Goal: Information Seeking & Learning: Learn about a topic

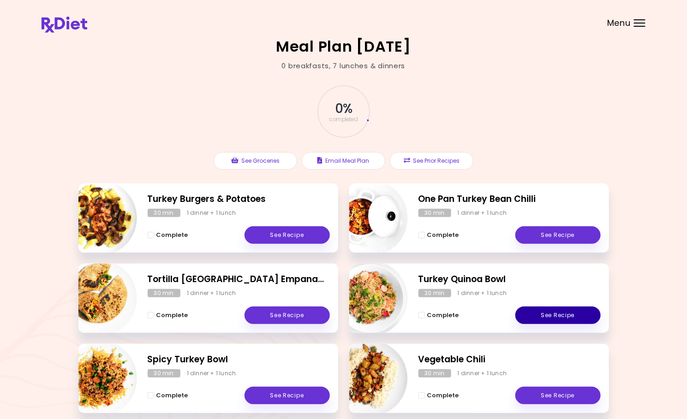
click at [561, 317] on link "See Recipe" at bounding box center [557, 316] width 85 height 18
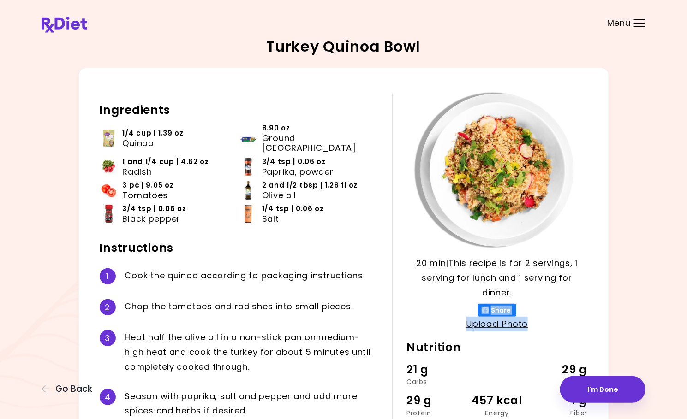
click at [561, 318] on div "Upload Photo" at bounding box center [496, 324] width 181 height 15
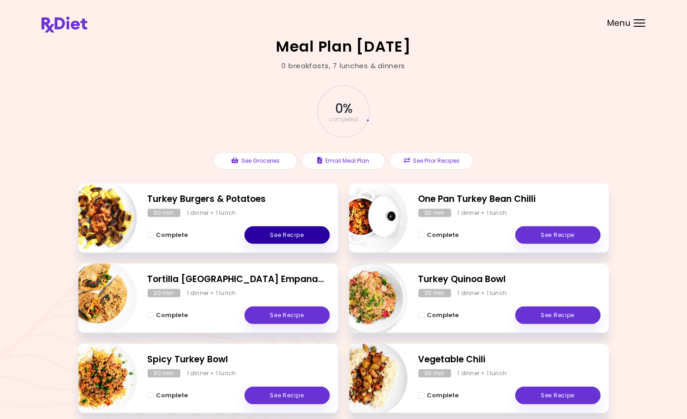
click at [281, 238] on link "See Recipe" at bounding box center [286, 235] width 85 height 18
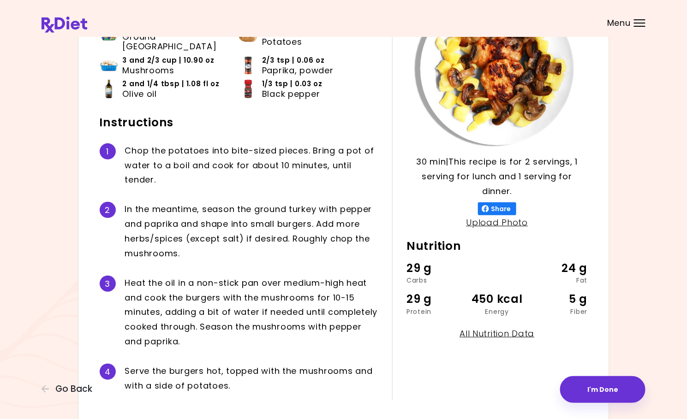
scroll to position [138, 0]
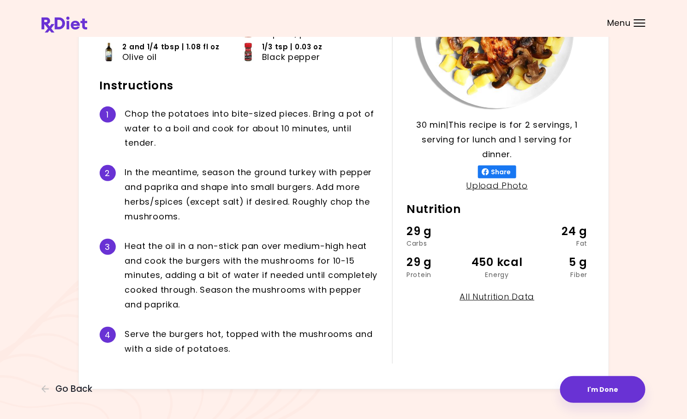
click at [628, 276] on div "Turkey Burgers & Potatoes 30 min 30 min | This recipe is for 2 servings, 1 serv…" at bounding box center [344, 145] width 604 height 489
